Goal: Task Accomplishment & Management: Use online tool/utility

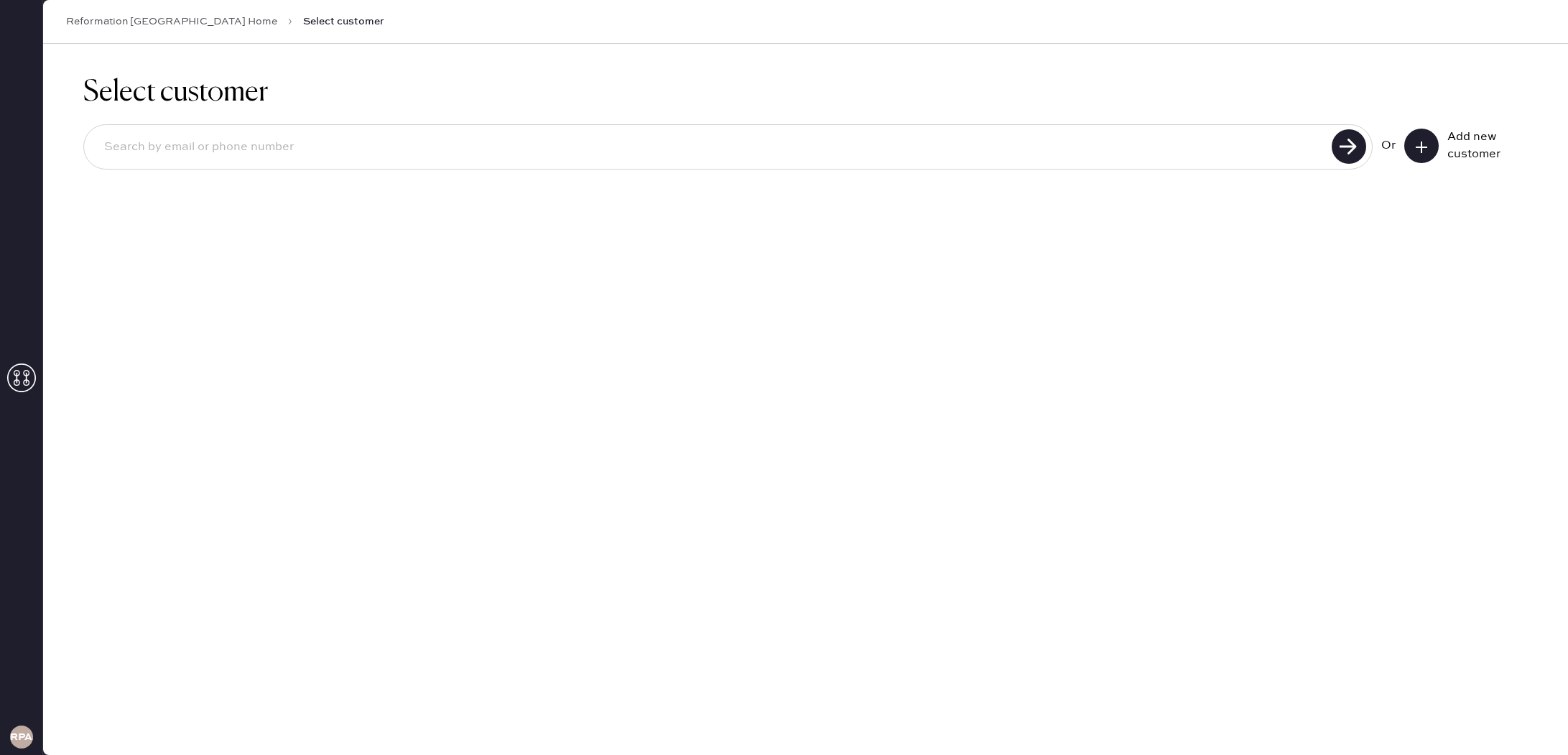
click at [21, 372] on icon at bounding box center [21, 377] width 29 height 29
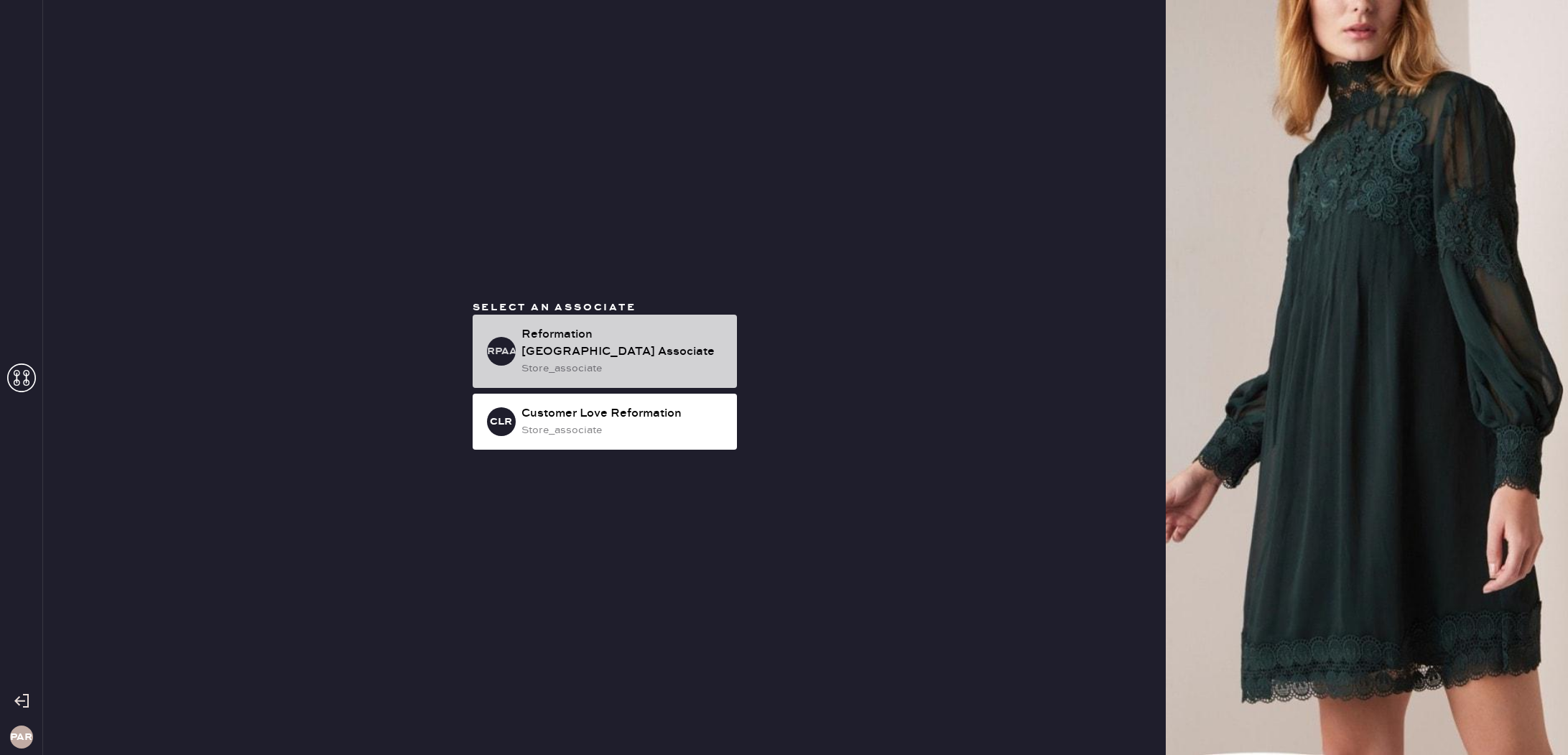
click at [540, 335] on div "Reformation [GEOGRAPHIC_DATA] Associate" at bounding box center [624, 343] width 204 height 35
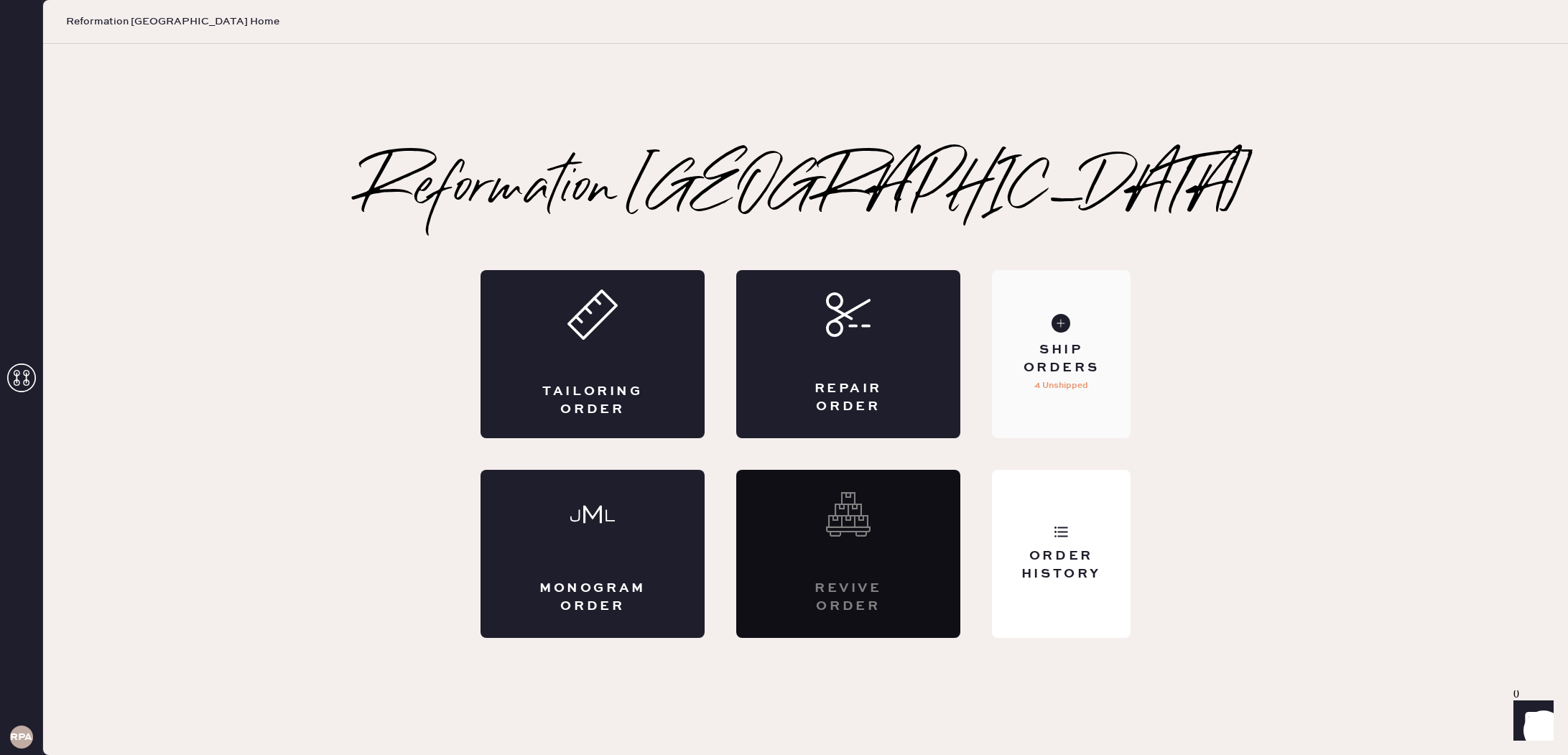
click at [1050, 337] on div "Ship Orders 4 Unshipped" at bounding box center [1061, 353] width 139 height 168
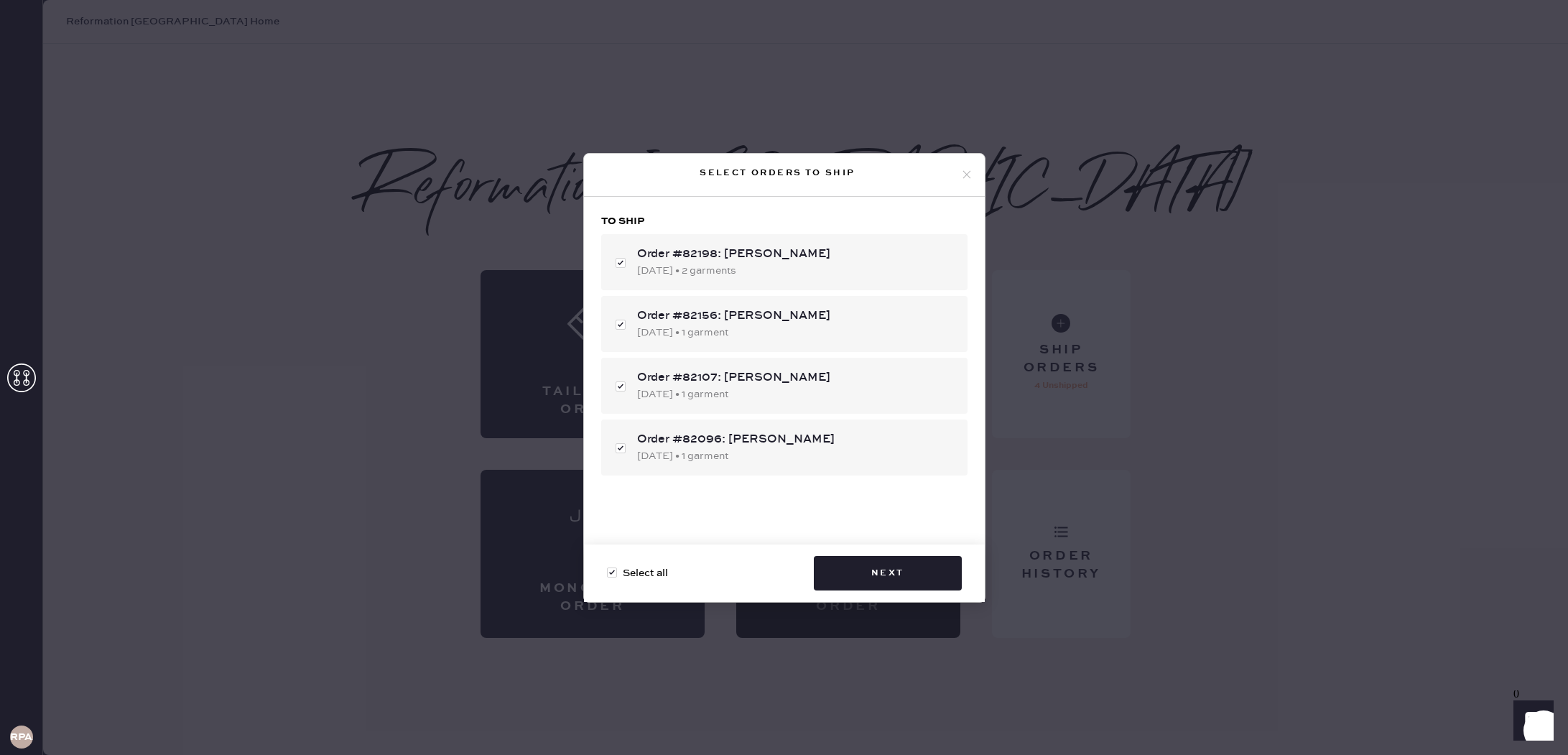
checkbox input "true"
click at [752, 275] on div "[DATE] • 2 garments" at bounding box center [796, 271] width 319 height 16
checkbox input "false"
click at [752, 274] on div "[DATE] • 2 garments" at bounding box center [796, 271] width 319 height 16
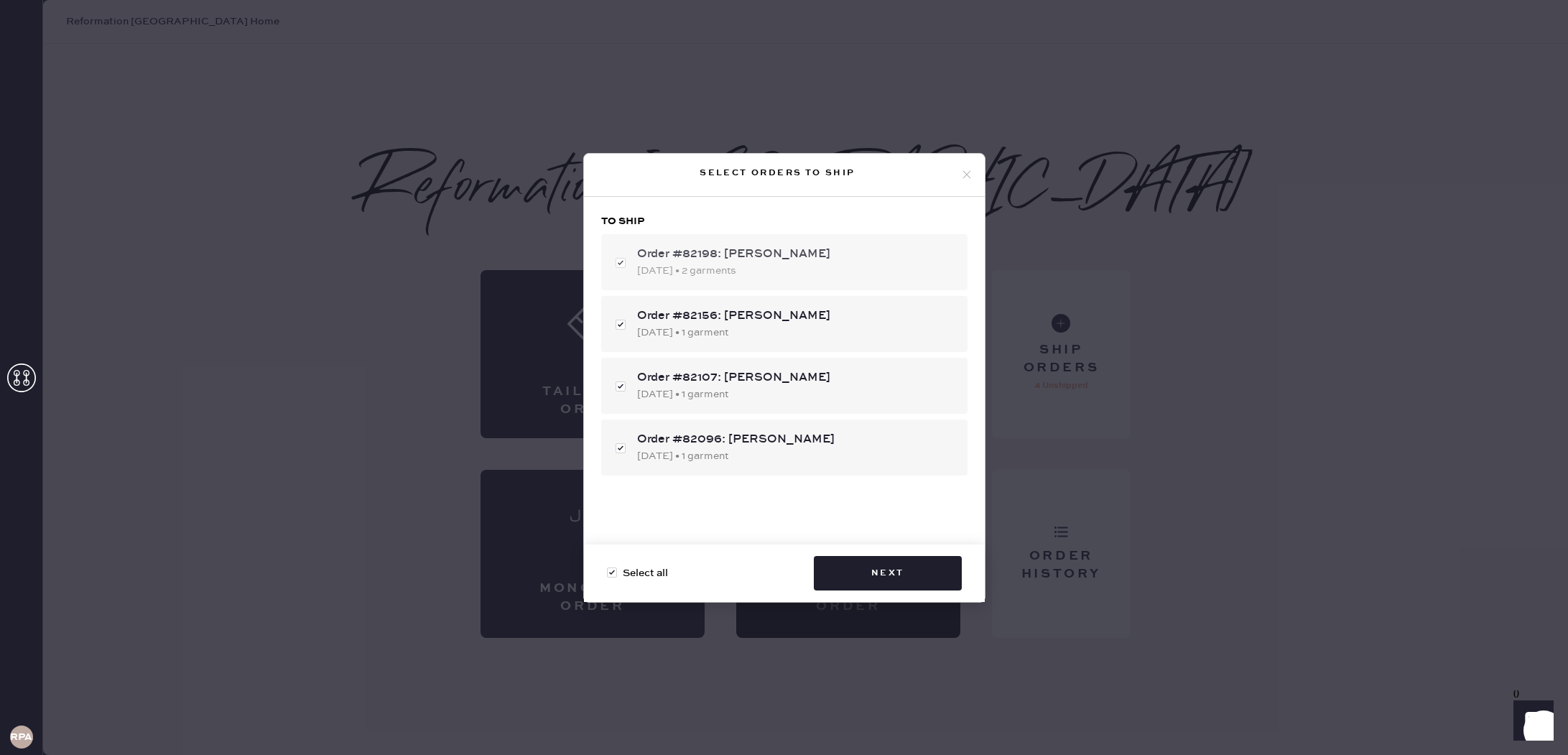
checkbox input "true"
click at [876, 563] on button "Next" at bounding box center [887, 572] width 148 height 35
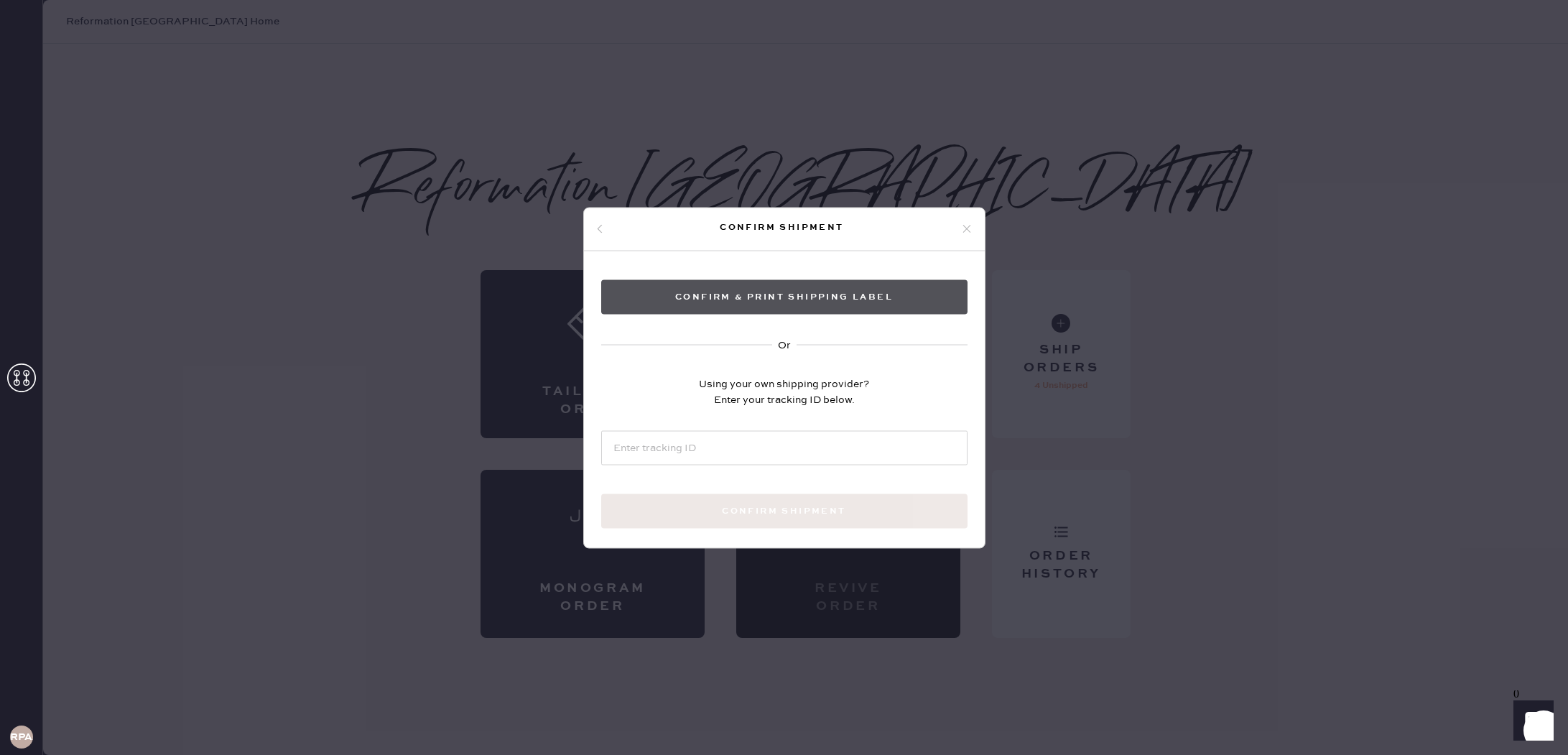
click at [645, 297] on button "Confirm & Print shipping label" at bounding box center [784, 297] width 366 height 35
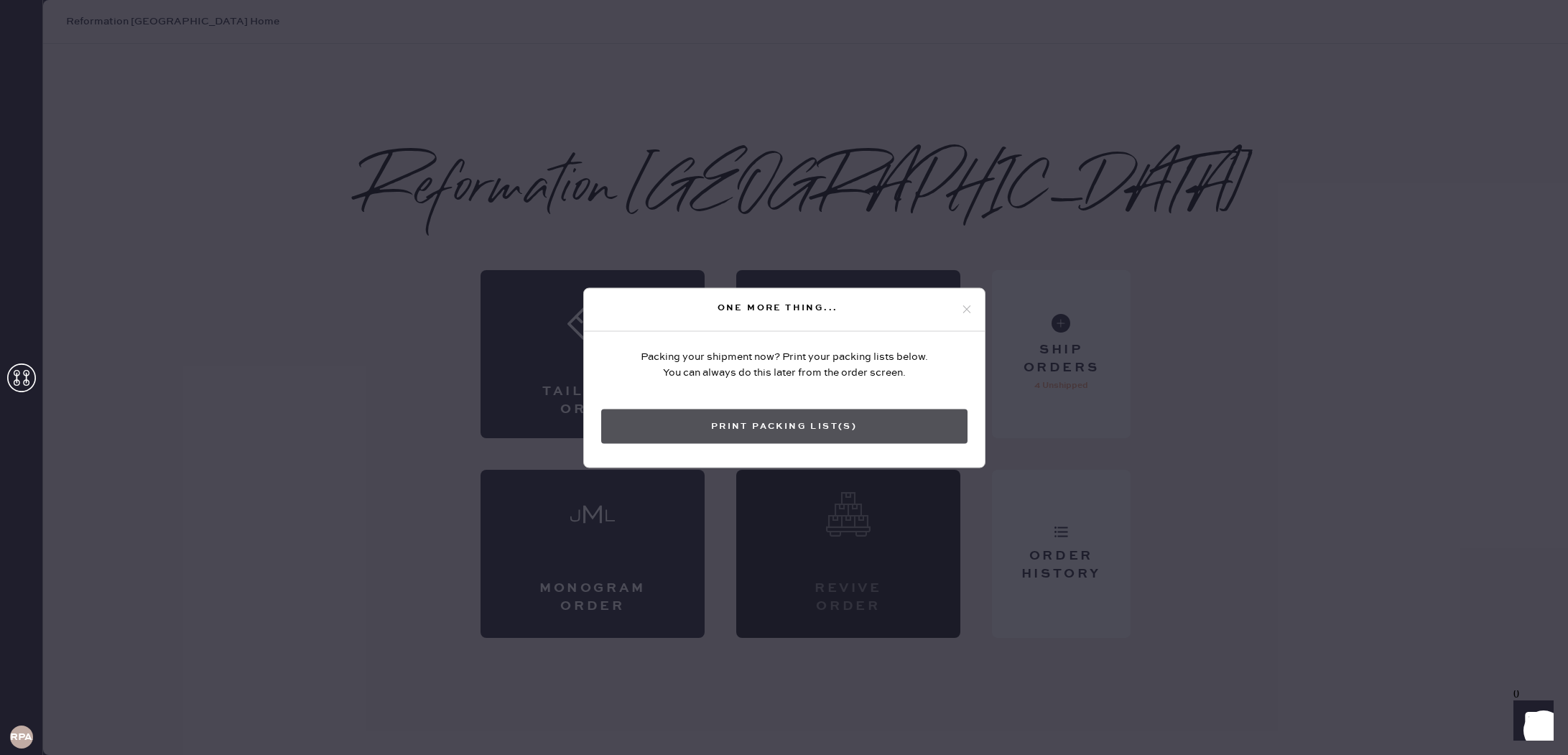
click at [859, 421] on button "Print Packing List(s)" at bounding box center [784, 426] width 366 height 35
